Goal: Transaction & Acquisition: Book appointment/travel/reservation

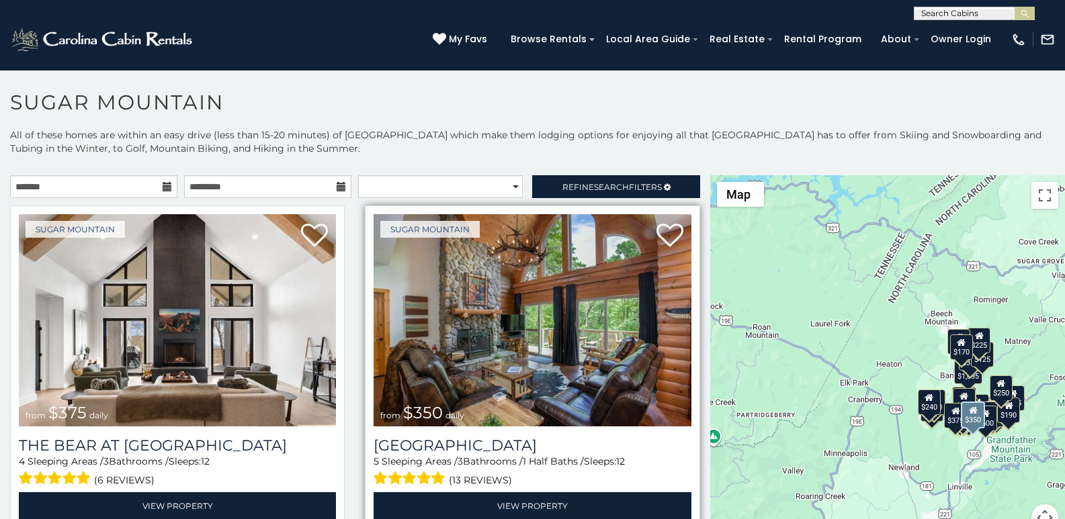
click at [410, 516] on div "Sugar Mountain from $350 daily Grouse Moor Lodge 5 Sleeping Areas / 3 Bathrooms…" at bounding box center [532, 368] width 335 height 324
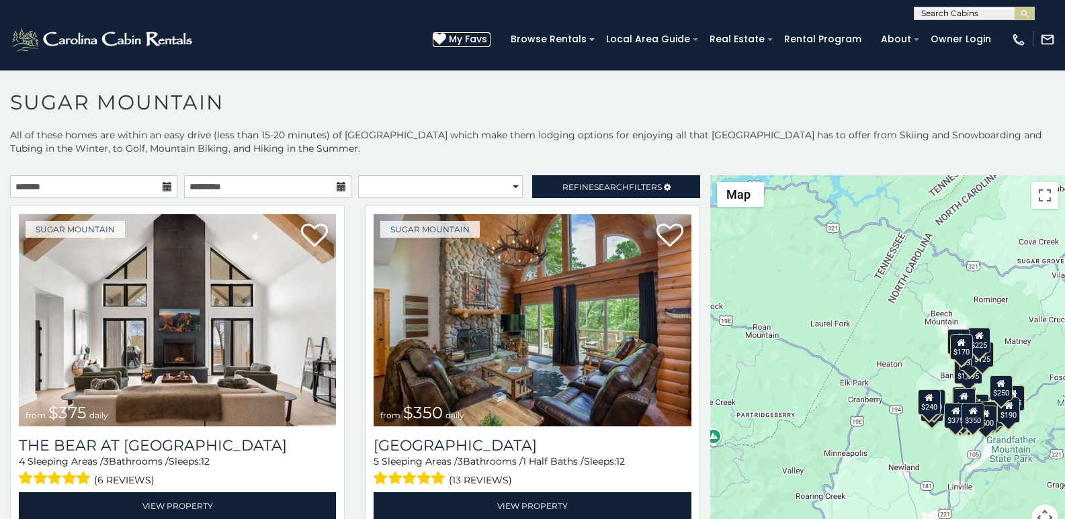
click at [446, 34] on icon at bounding box center [439, 38] width 13 height 13
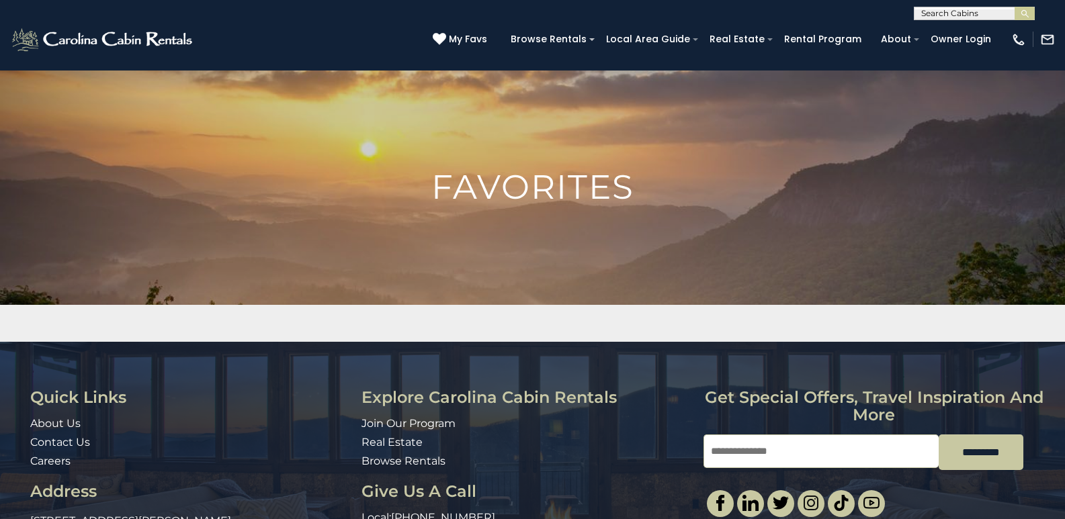
click at [738, 435] on input "Email" at bounding box center [821, 452] width 235 height 34
type input "**********"
click at [831, 491] on ul at bounding box center [797, 504] width 181 height 27
click at [369, 458] on link "Browse Rentals" at bounding box center [403, 461] width 84 height 13
